Goal: Find specific page/section: Find specific page/section

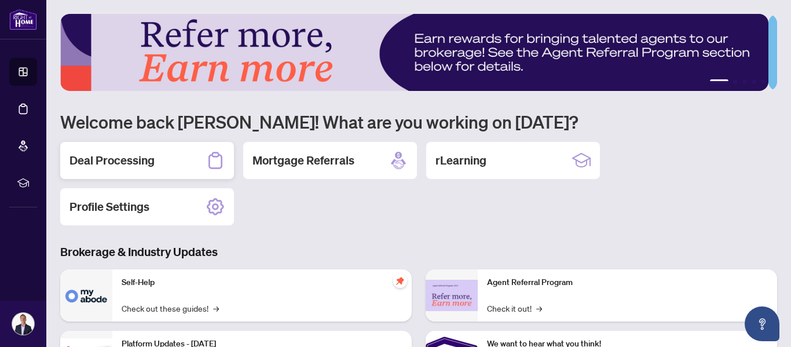
click at [134, 161] on h2 "Deal Processing" at bounding box center [111, 160] width 85 height 16
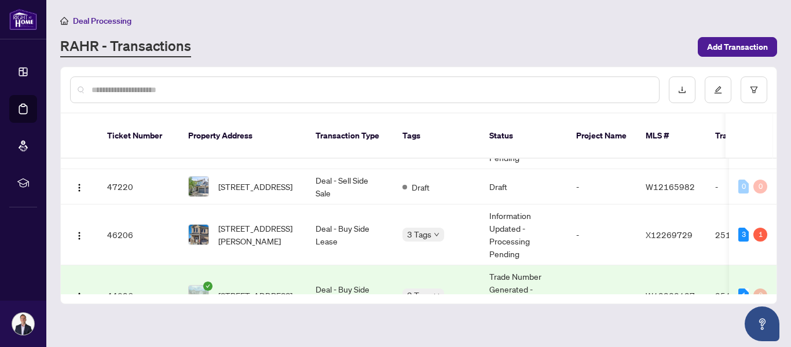
scroll to position [41, 0]
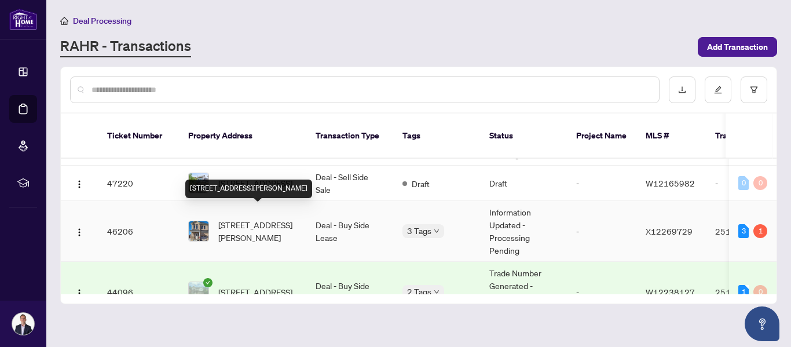
click at [244, 218] on span "[STREET_ADDRESS][PERSON_NAME]" at bounding box center [257, 230] width 79 height 25
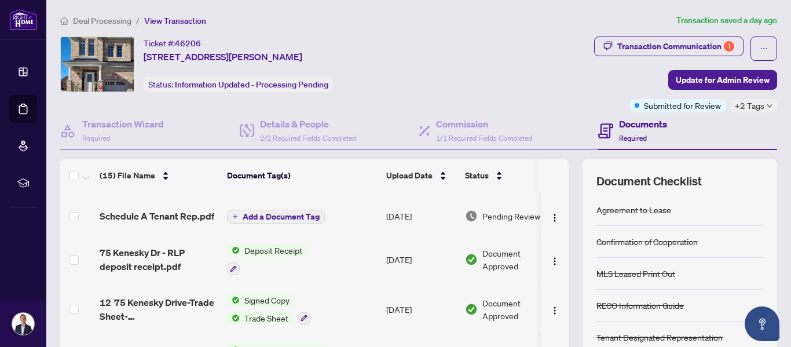
scroll to position [41, 0]
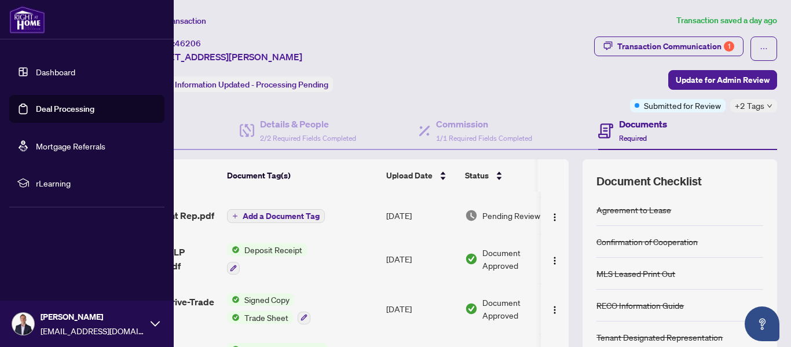
click at [47, 68] on link "Dashboard" at bounding box center [55, 72] width 39 height 10
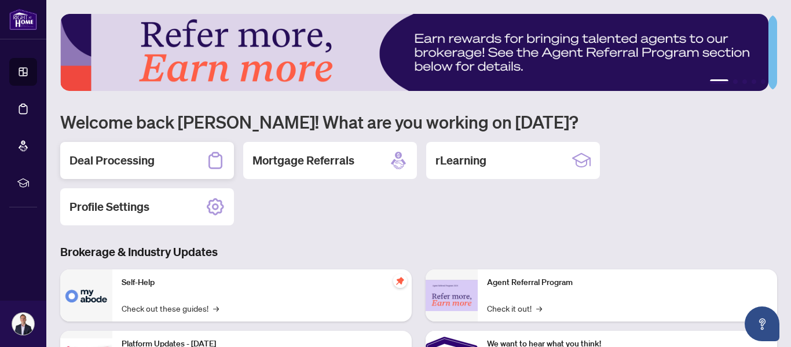
click at [115, 160] on h2 "Deal Processing" at bounding box center [111, 160] width 85 height 16
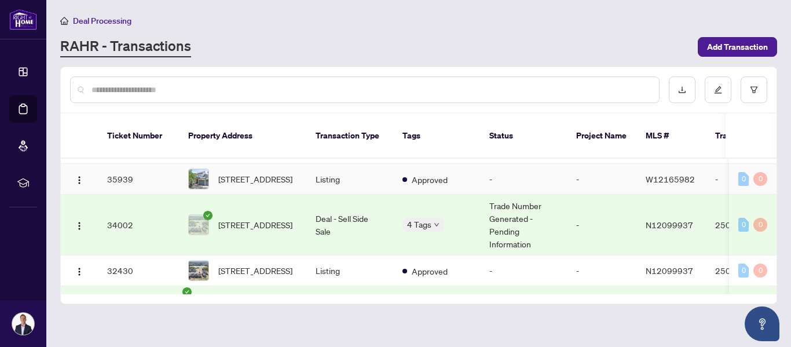
scroll to position [418, 0]
click at [233, 172] on span "[STREET_ADDRESS]" at bounding box center [255, 178] width 74 height 13
